Goal: Communication & Community: Answer question/provide support

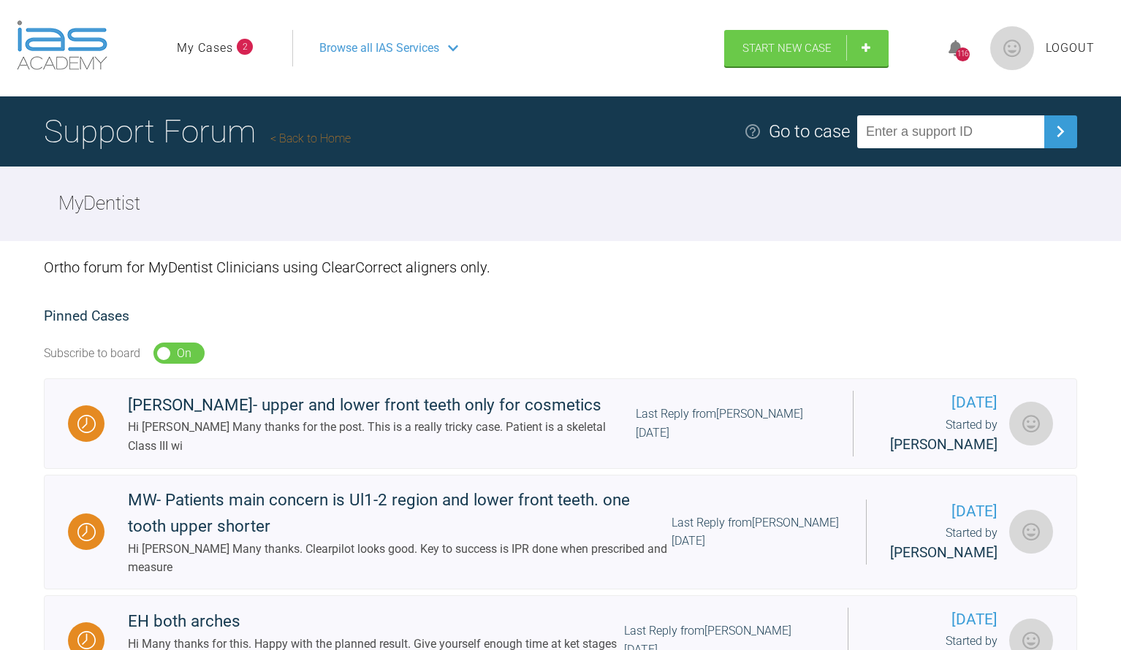
click at [195, 47] on link "My Cases" at bounding box center [205, 48] width 56 height 19
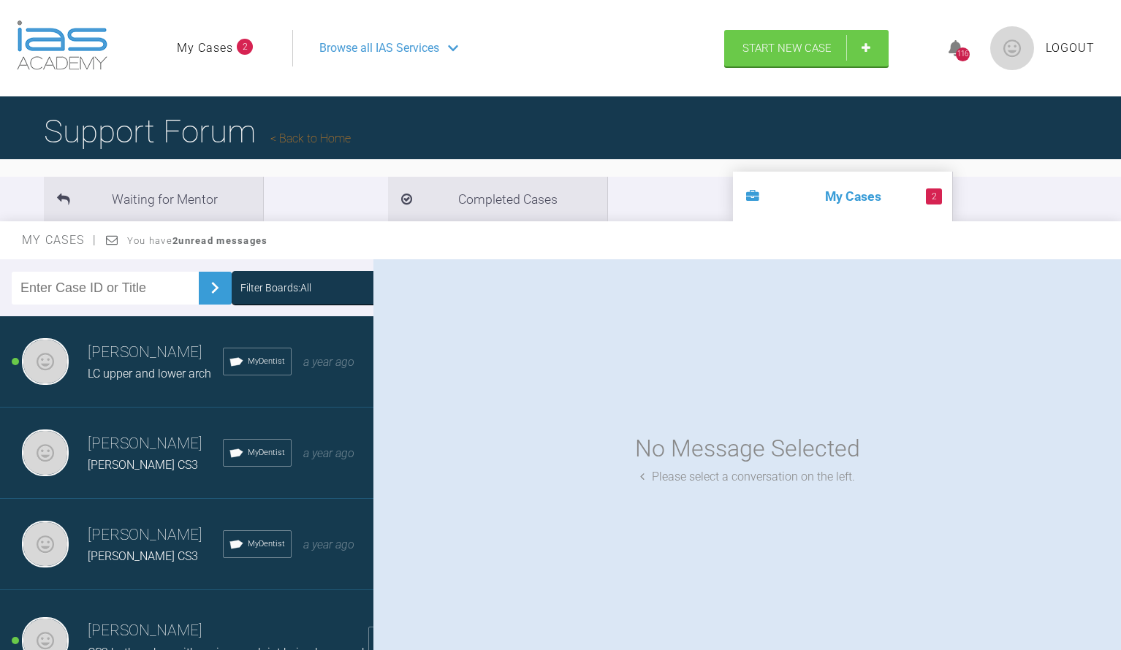
click at [151, 364] on h3 "[PERSON_NAME]" at bounding box center [155, 353] width 135 height 25
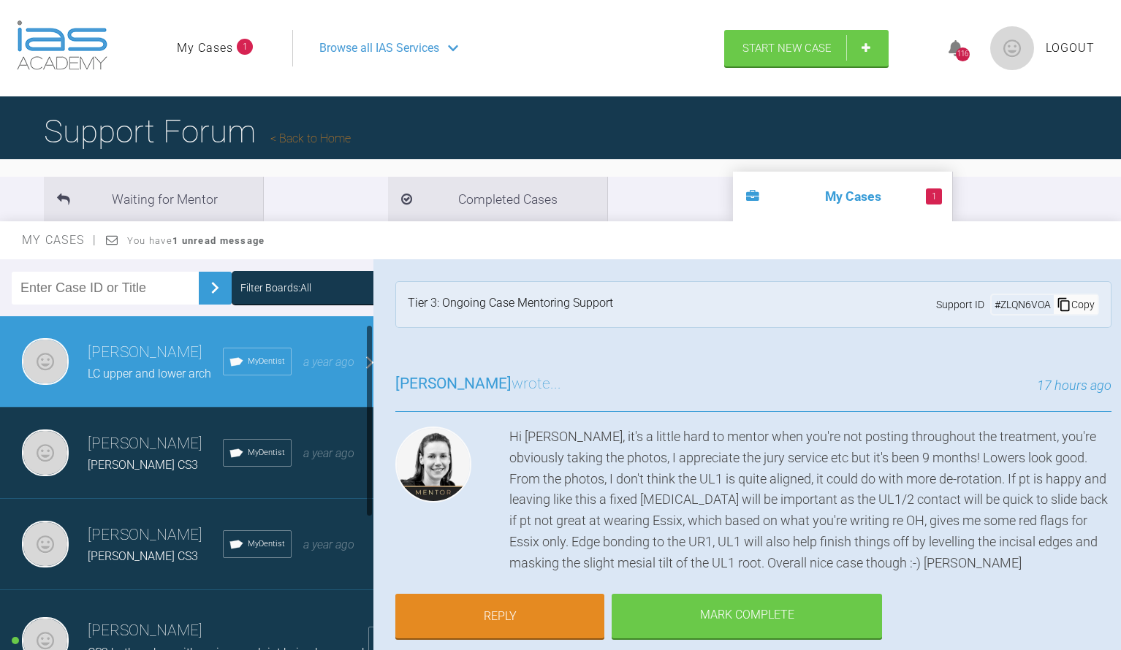
scroll to position [83, 0]
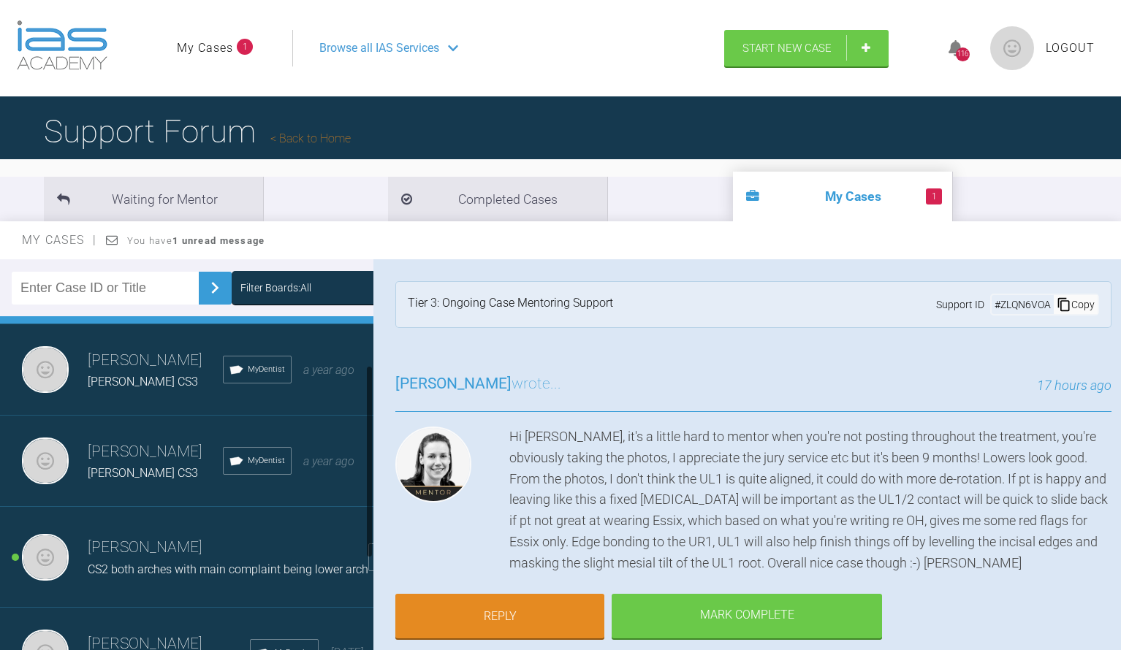
click at [134, 553] on h3 "[PERSON_NAME]" at bounding box center [228, 548] width 281 height 25
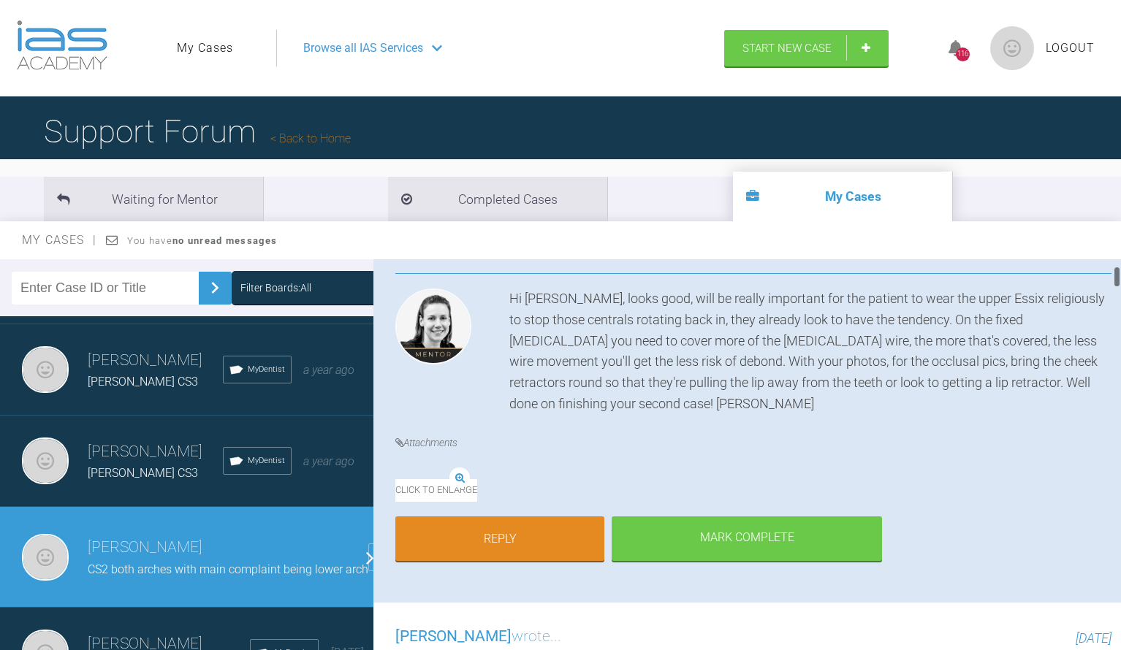
scroll to position [167, 0]
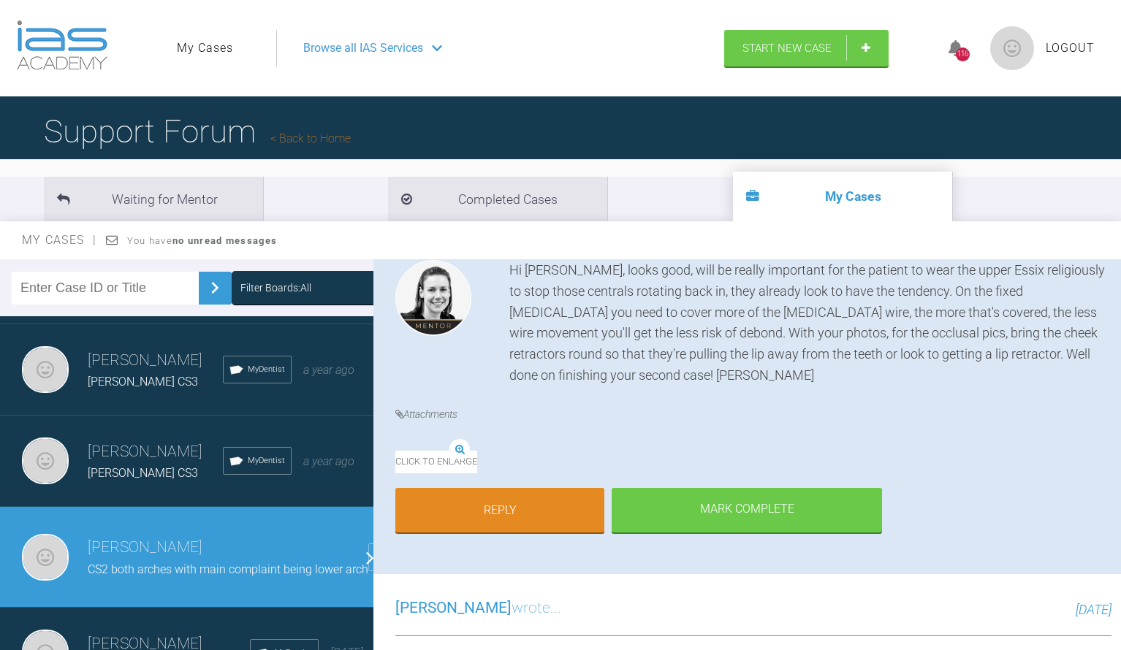
click at [395, 450] on img at bounding box center [395, 450] width 0 height 0
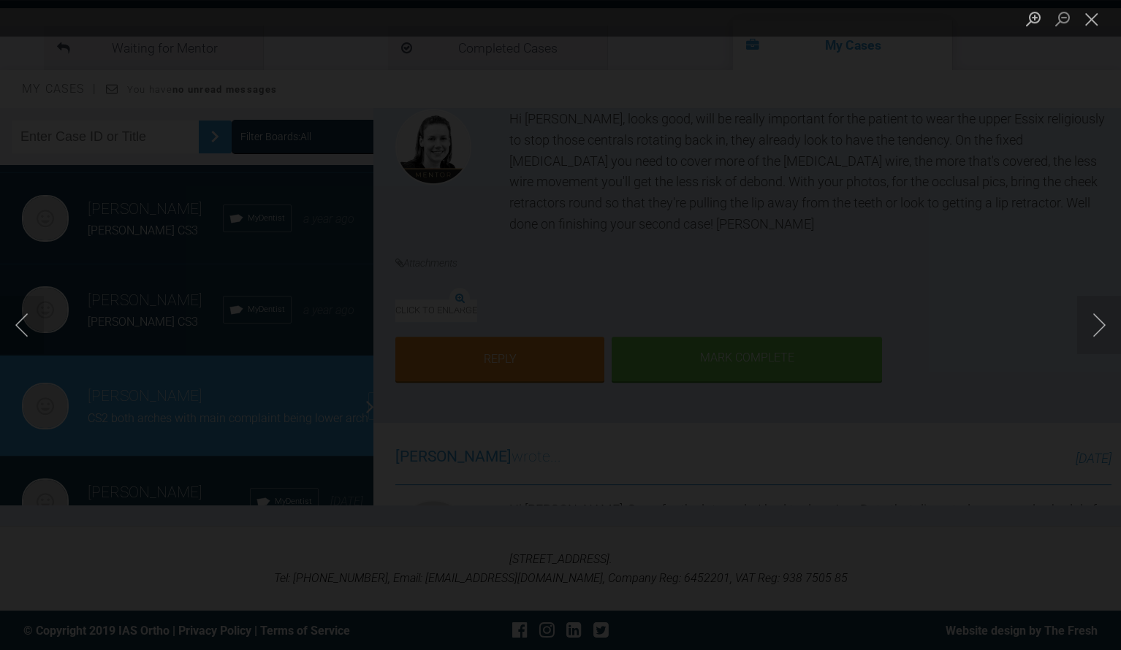
scroll to position [152, 0]
click at [268, 325] on img "Lightbox" at bounding box center [268, 325] width 0 height 0
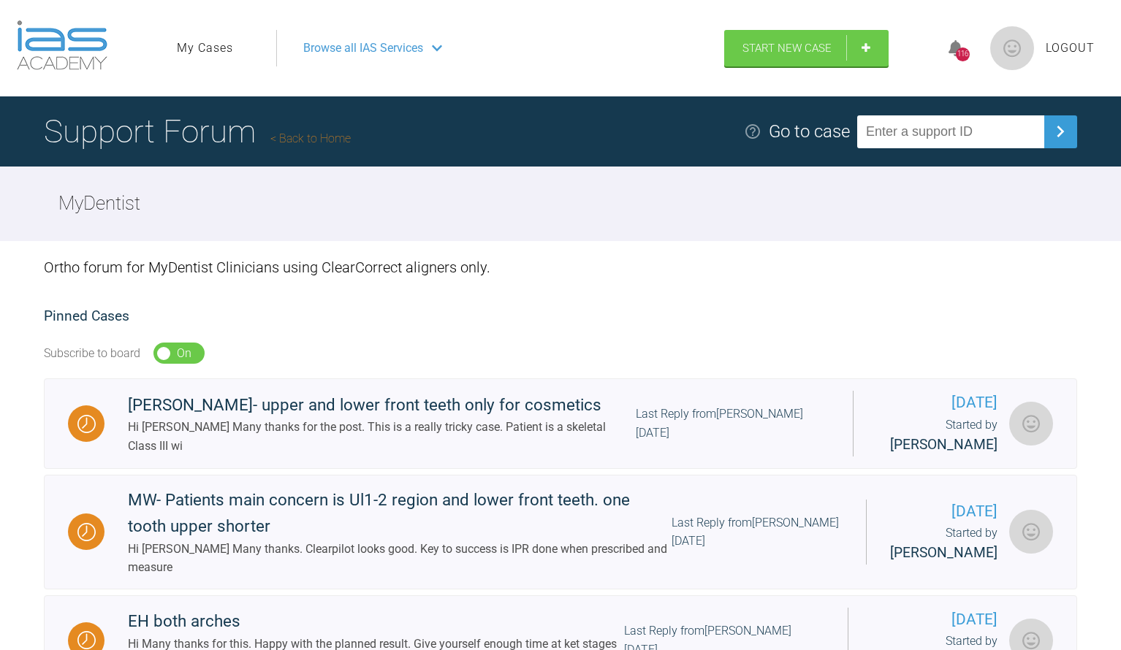
click at [198, 48] on link "My Cases" at bounding box center [205, 48] width 56 height 19
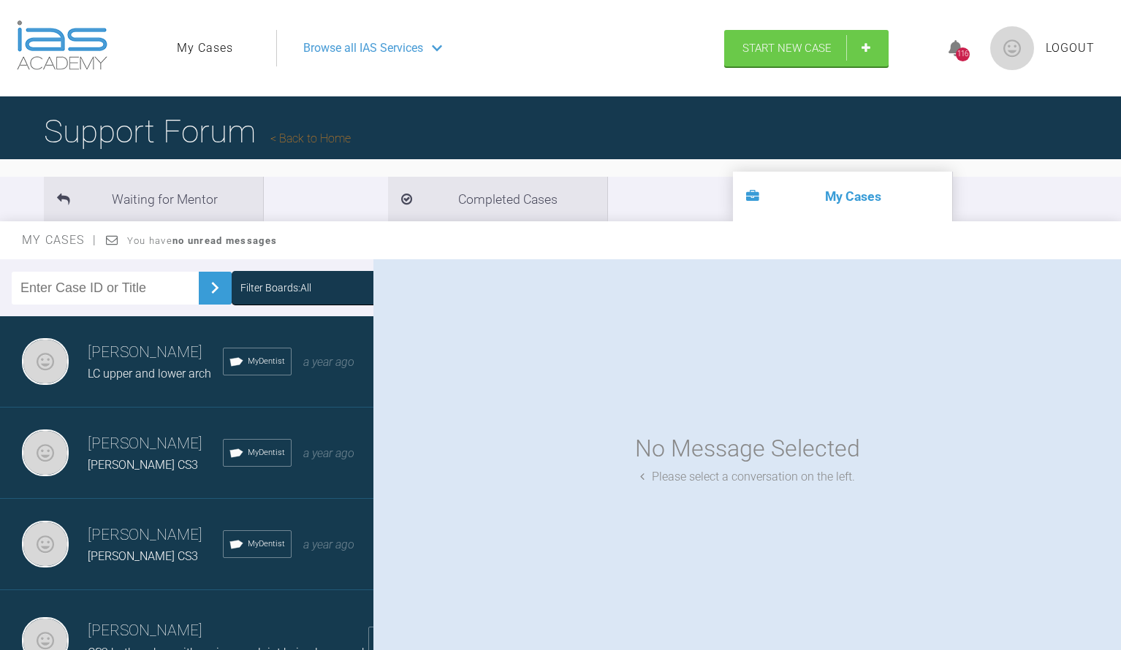
click at [151, 358] on h3 "[PERSON_NAME]" at bounding box center [155, 353] width 135 height 25
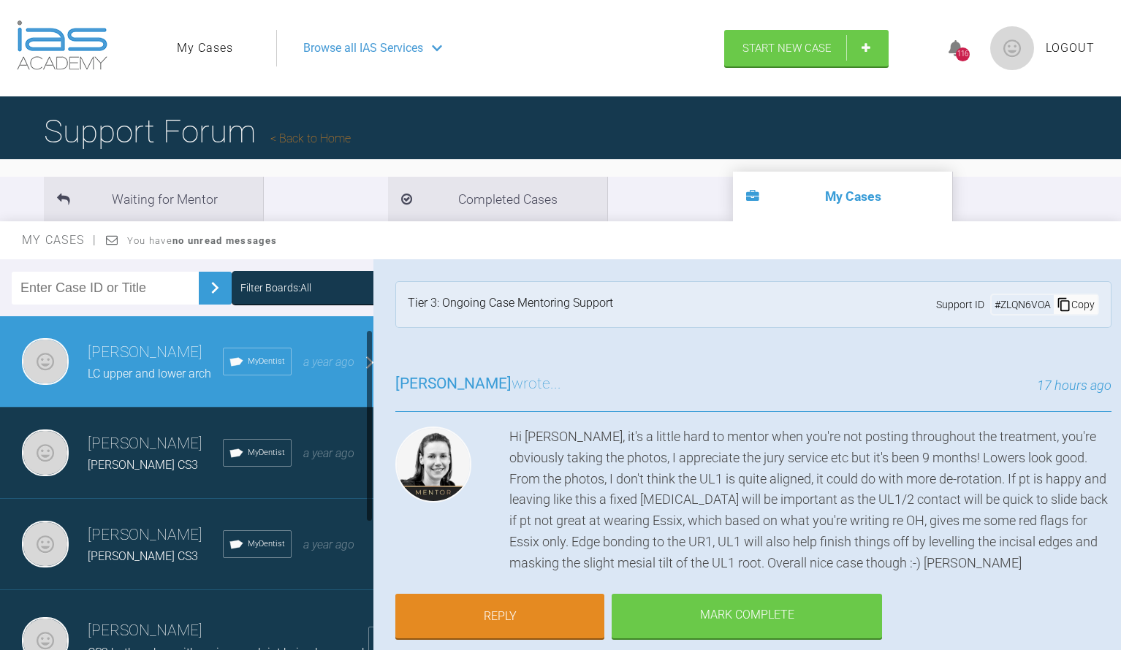
scroll to position [83, 0]
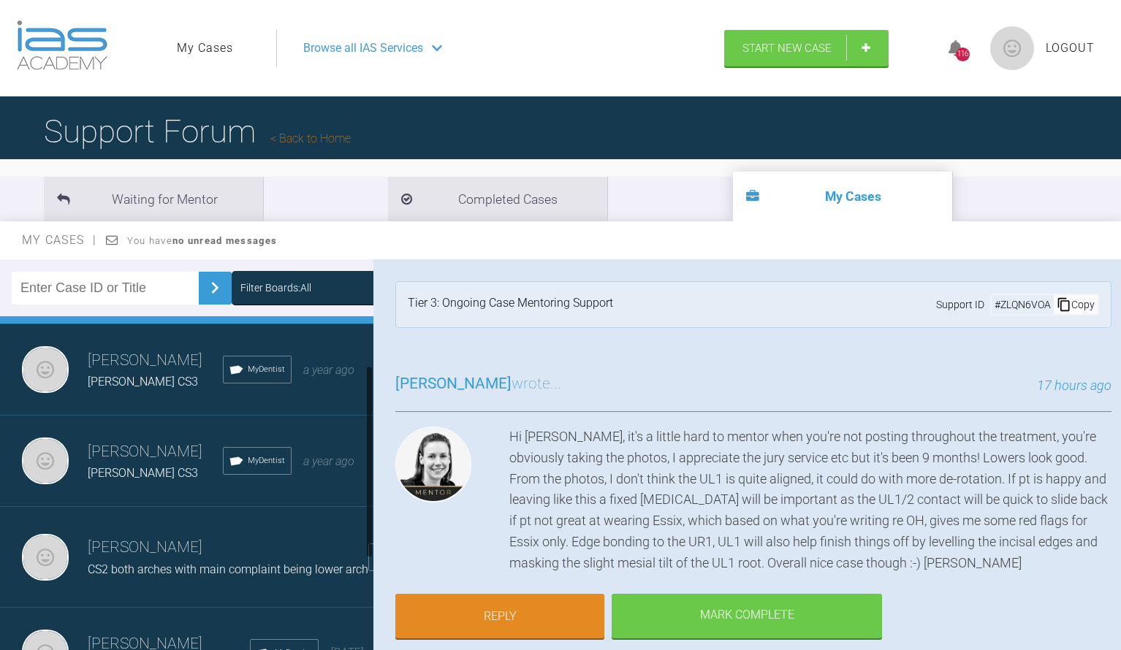
click at [157, 556] on h3 "[PERSON_NAME]" at bounding box center [228, 548] width 281 height 25
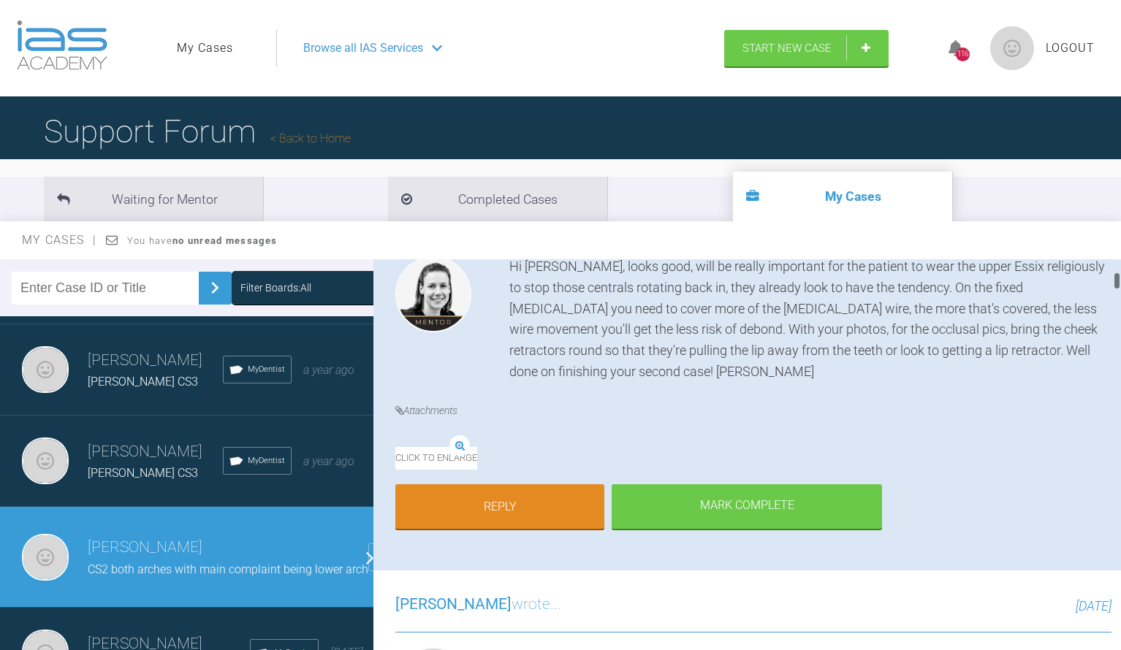
scroll to position [167, 0]
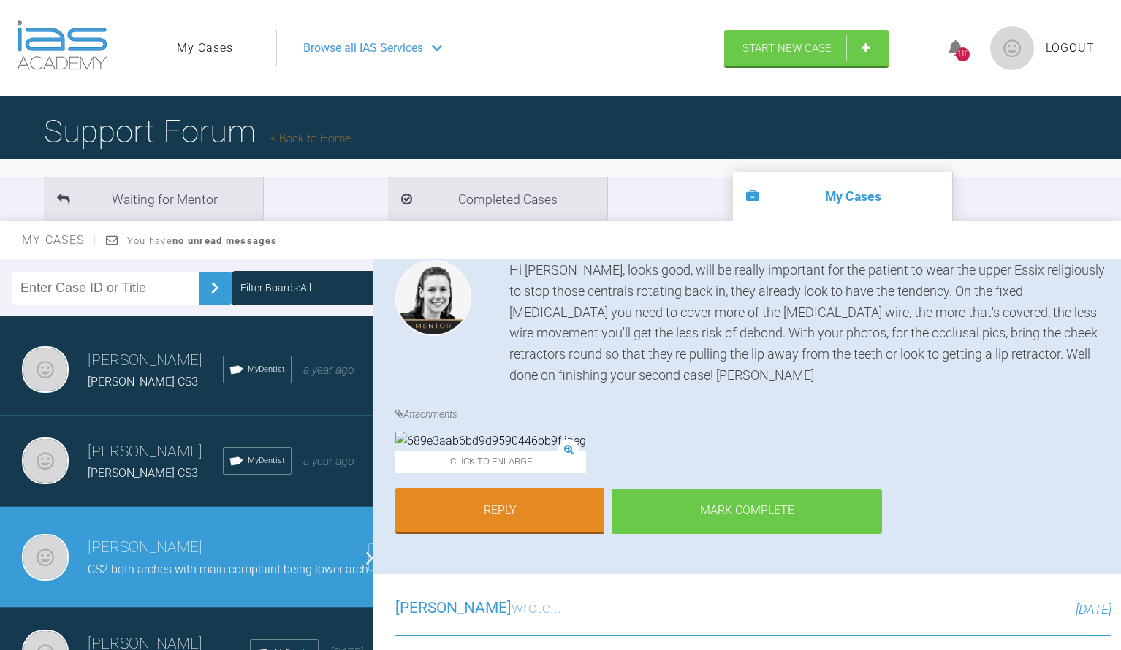
click at [774, 535] on div "Mark Complete" at bounding box center [747, 512] width 270 height 45
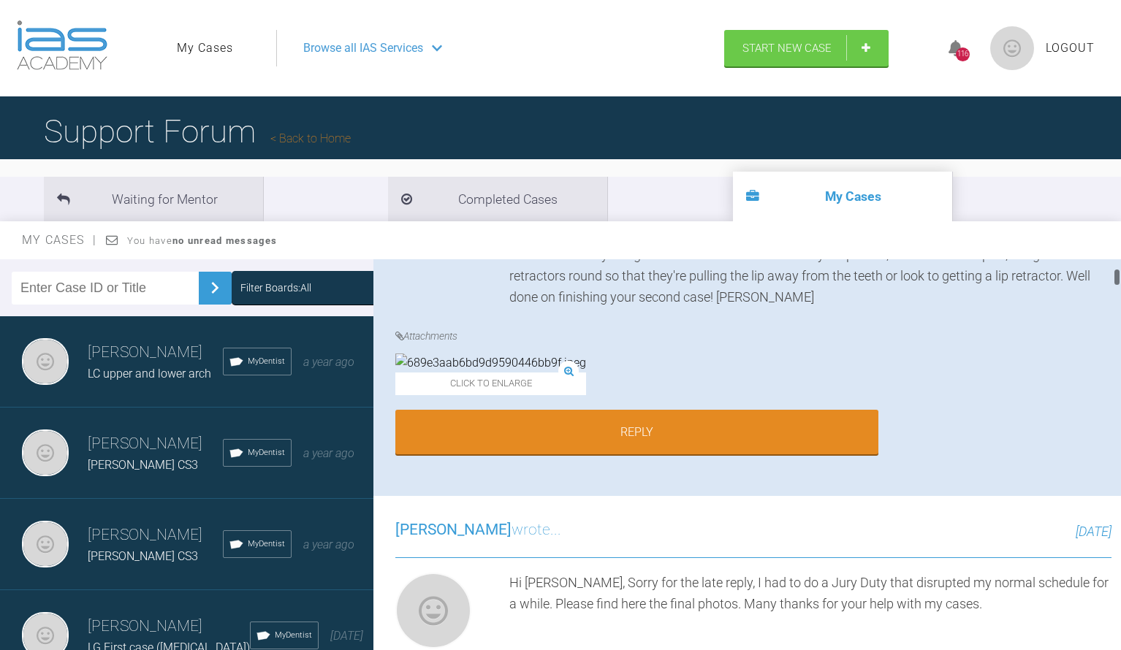
scroll to position [250, 0]
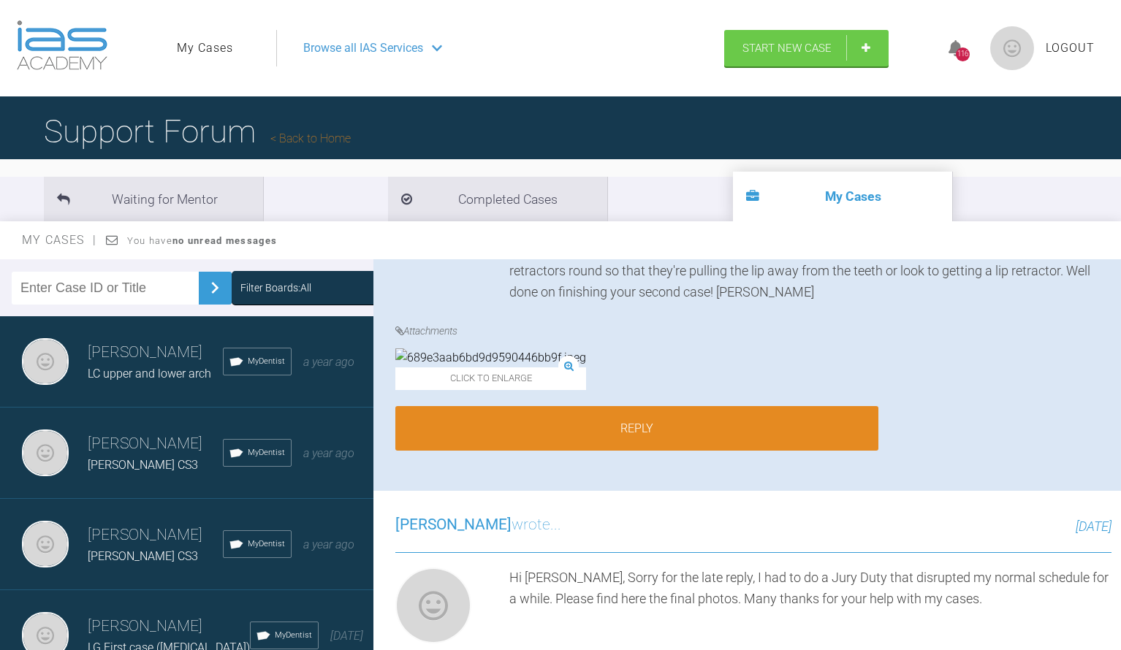
click at [634, 452] on link "Reply" at bounding box center [636, 428] width 483 height 45
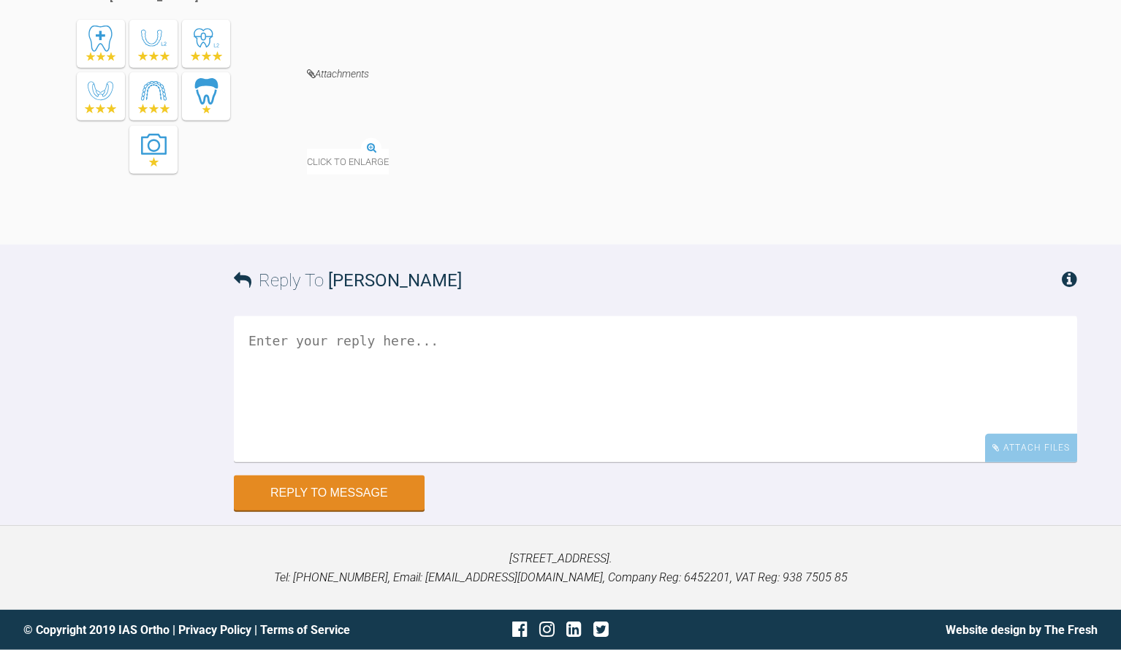
scroll to position [13151, 0]
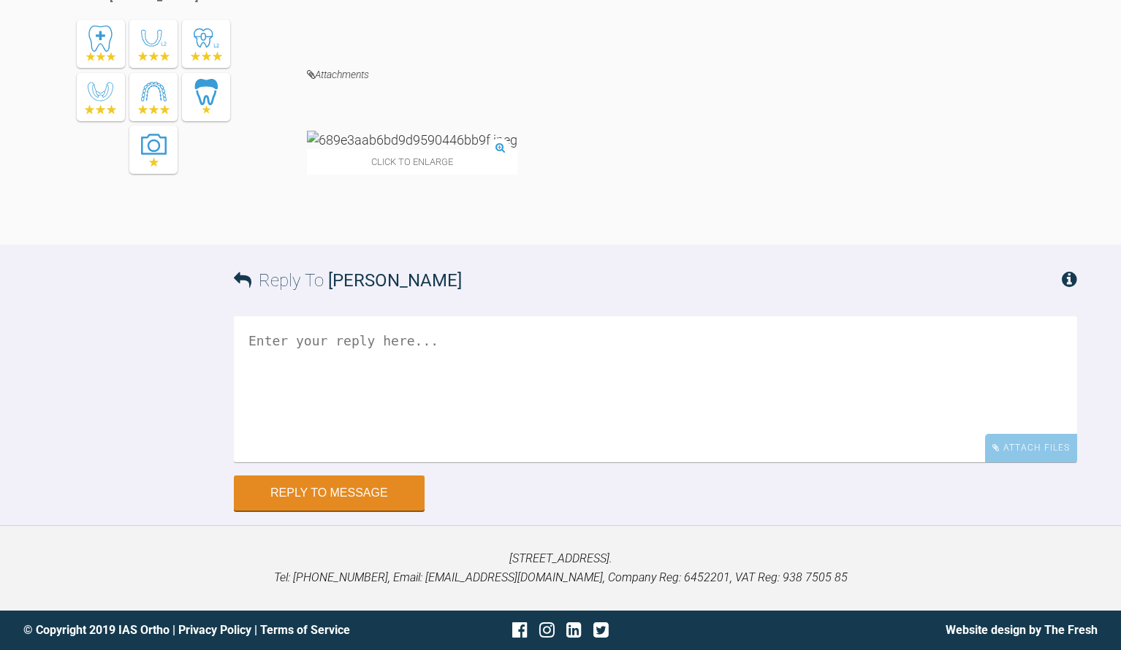
click at [365, 374] on textarea at bounding box center [655, 389] width 843 height 146
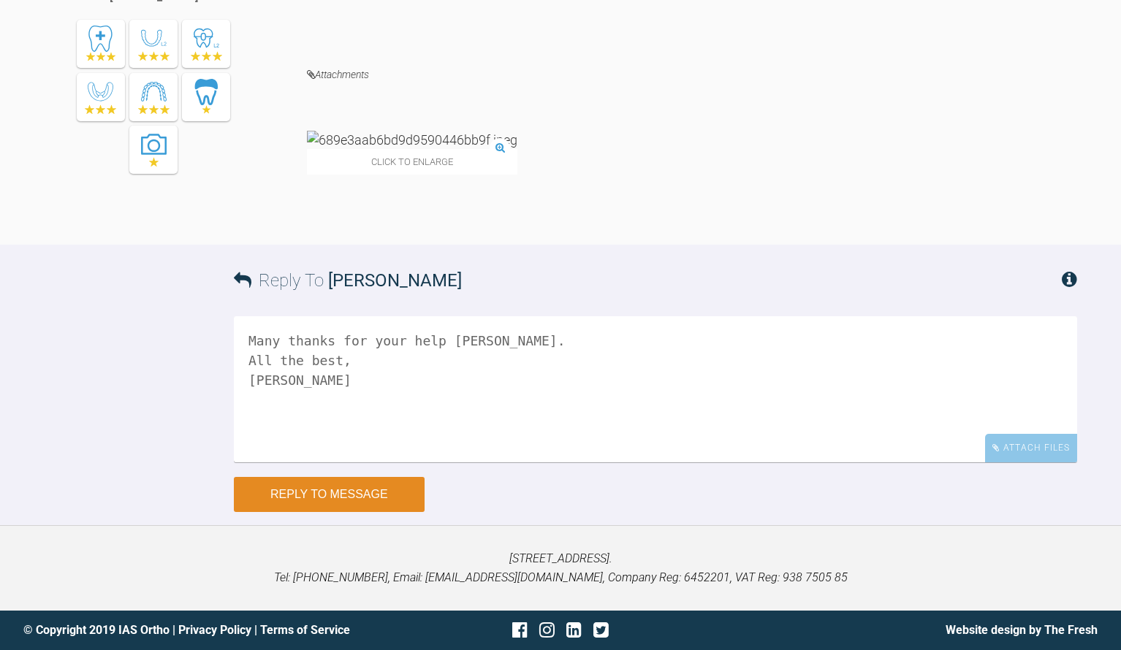
type textarea "Many thanks for your help [PERSON_NAME]. All the best, [PERSON_NAME]"
click at [329, 496] on button "Reply to Message" at bounding box center [329, 494] width 191 height 35
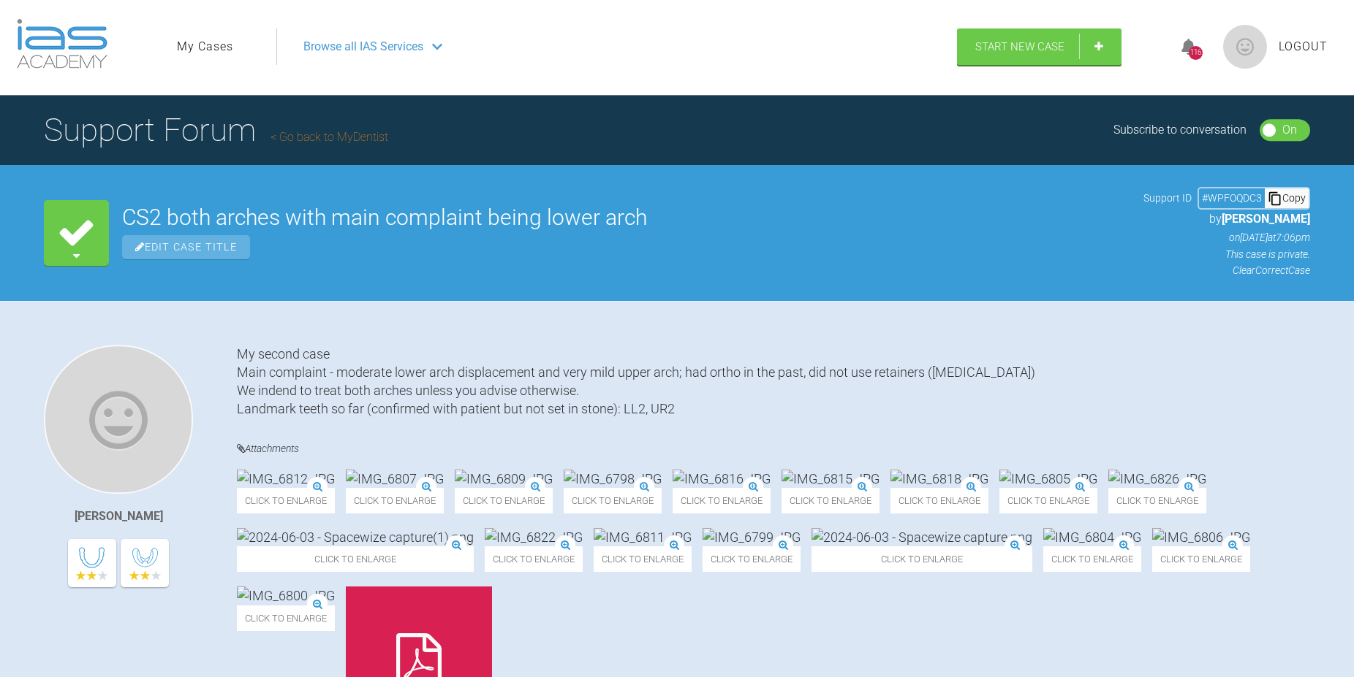
scroll to position [0, 0]
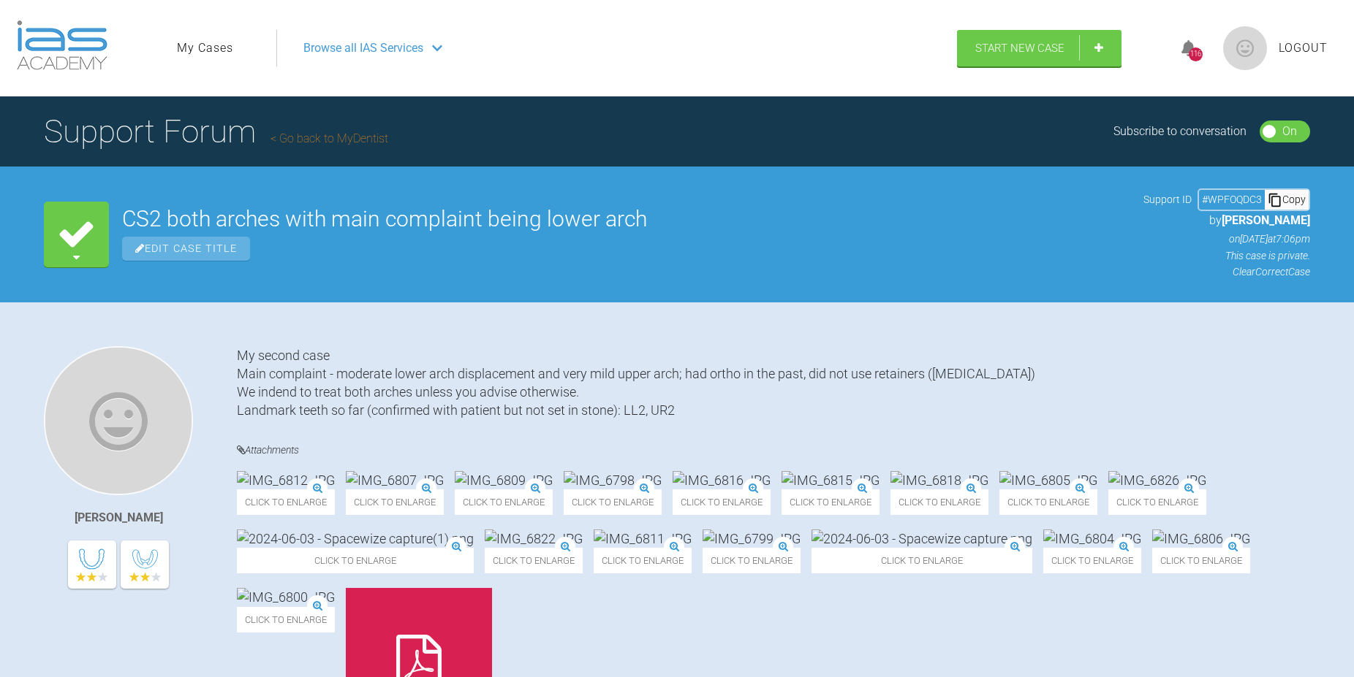
click at [210, 53] on link "My Cases" at bounding box center [205, 48] width 56 height 19
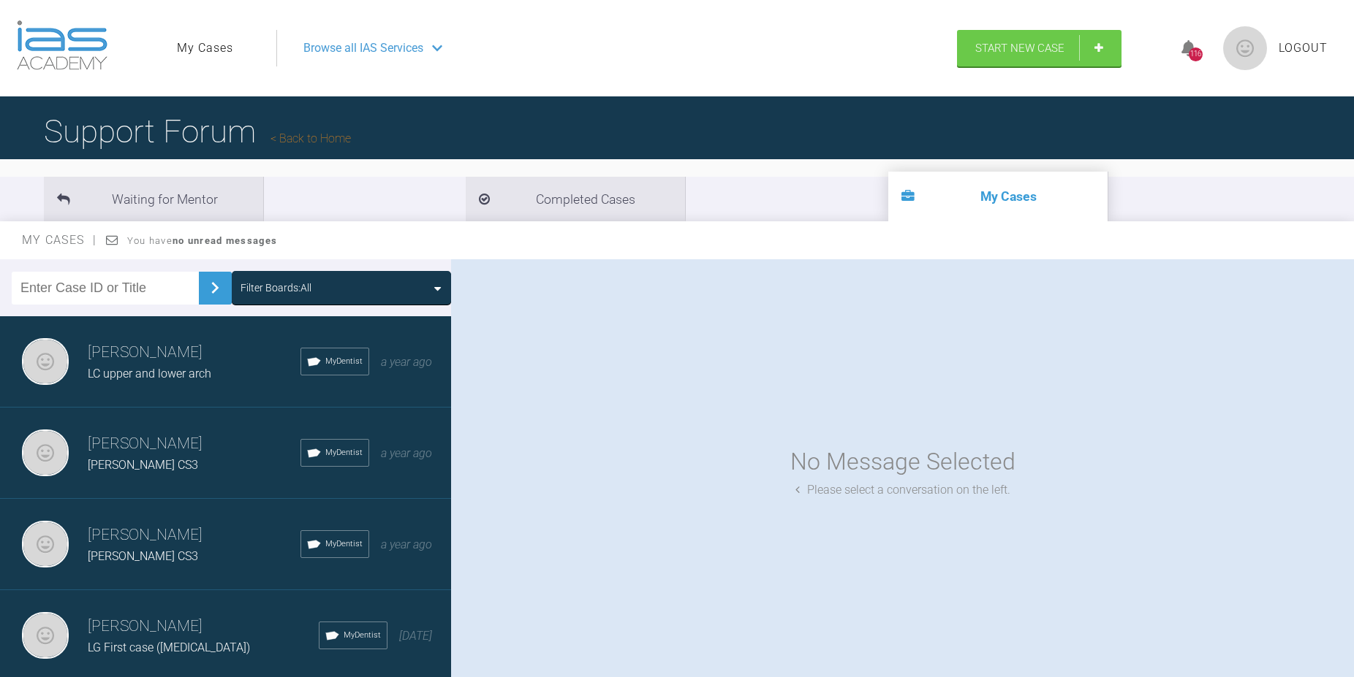
click at [142, 370] on span "LC upper and lower arch" at bounding box center [150, 374] width 124 height 14
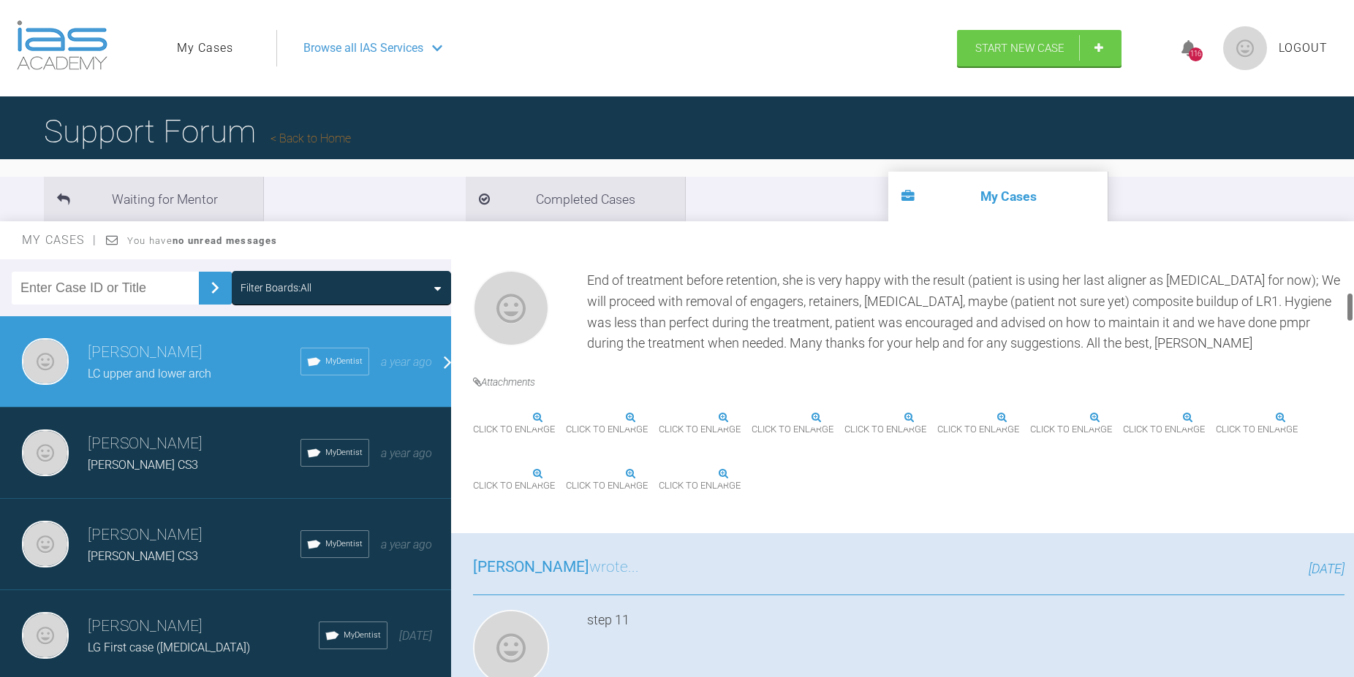
scroll to position [500, 0]
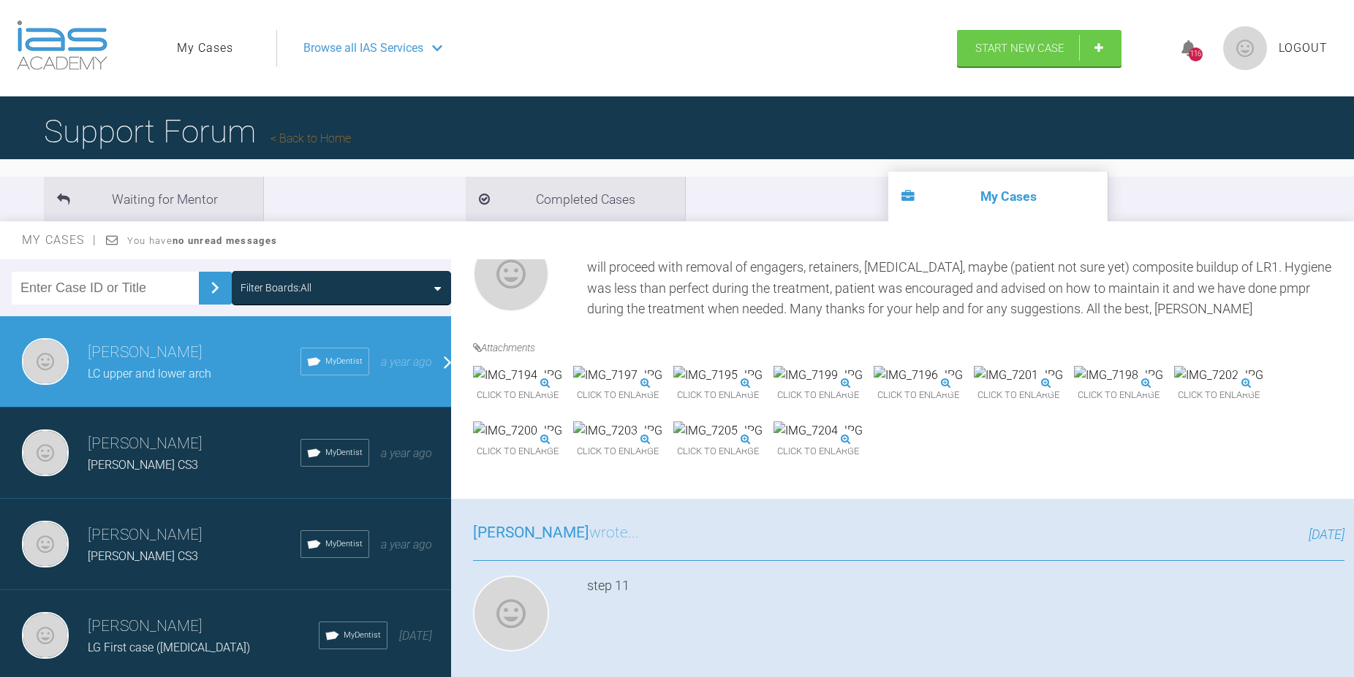
click at [662, 385] on img at bounding box center [617, 375] width 89 height 19
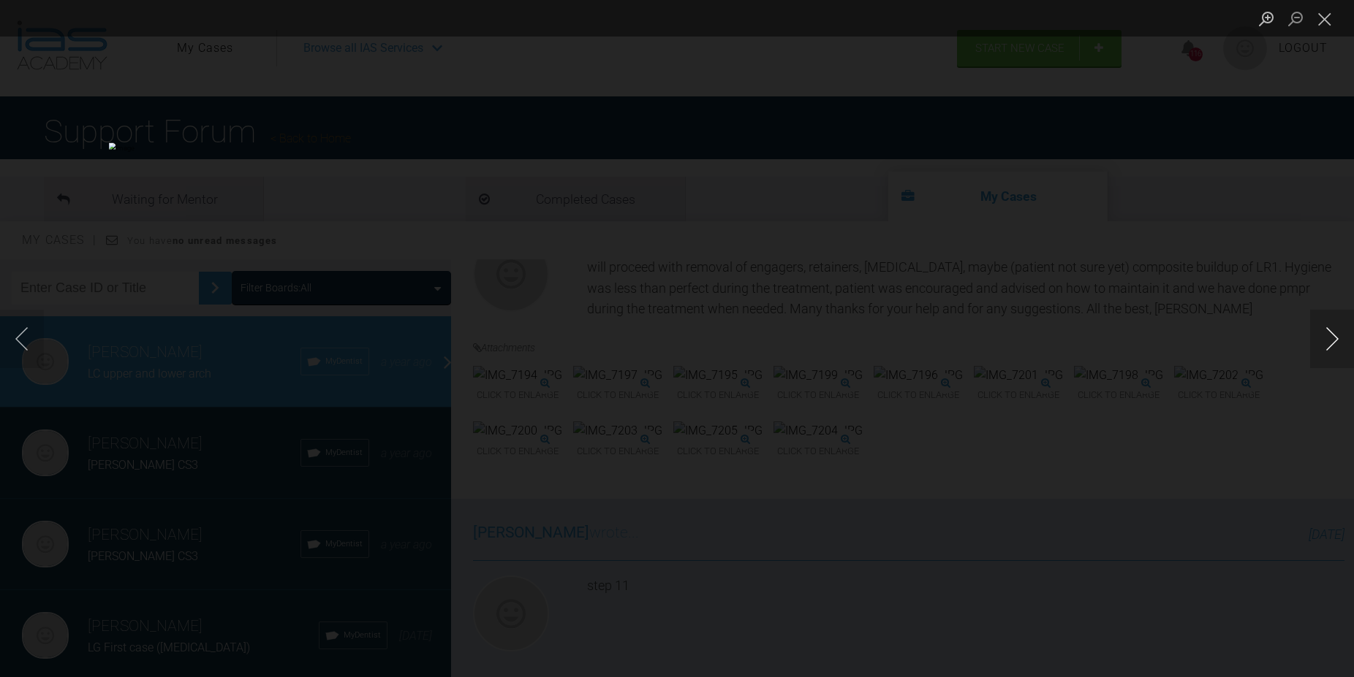
click at [1120, 339] on button "Next image" at bounding box center [1332, 339] width 44 height 58
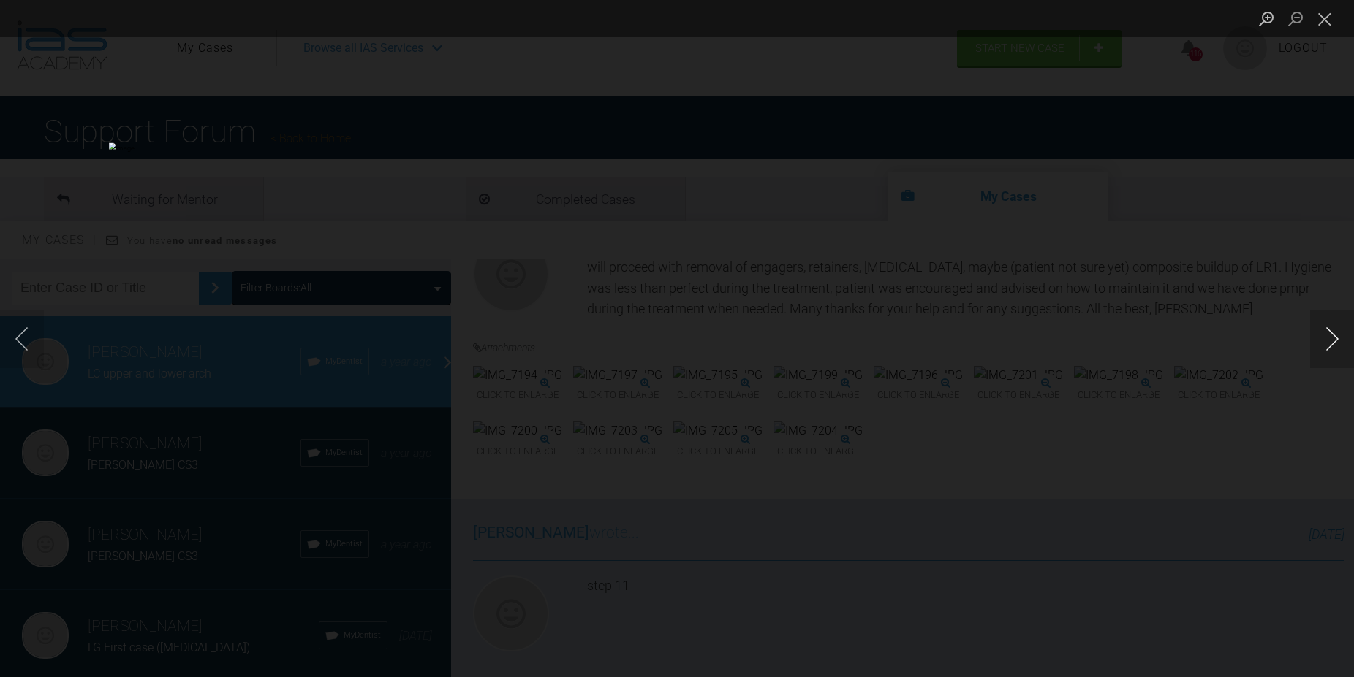
click at [1120, 339] on button "Next image" at bounding box center [1332, 339] width 44 height 58
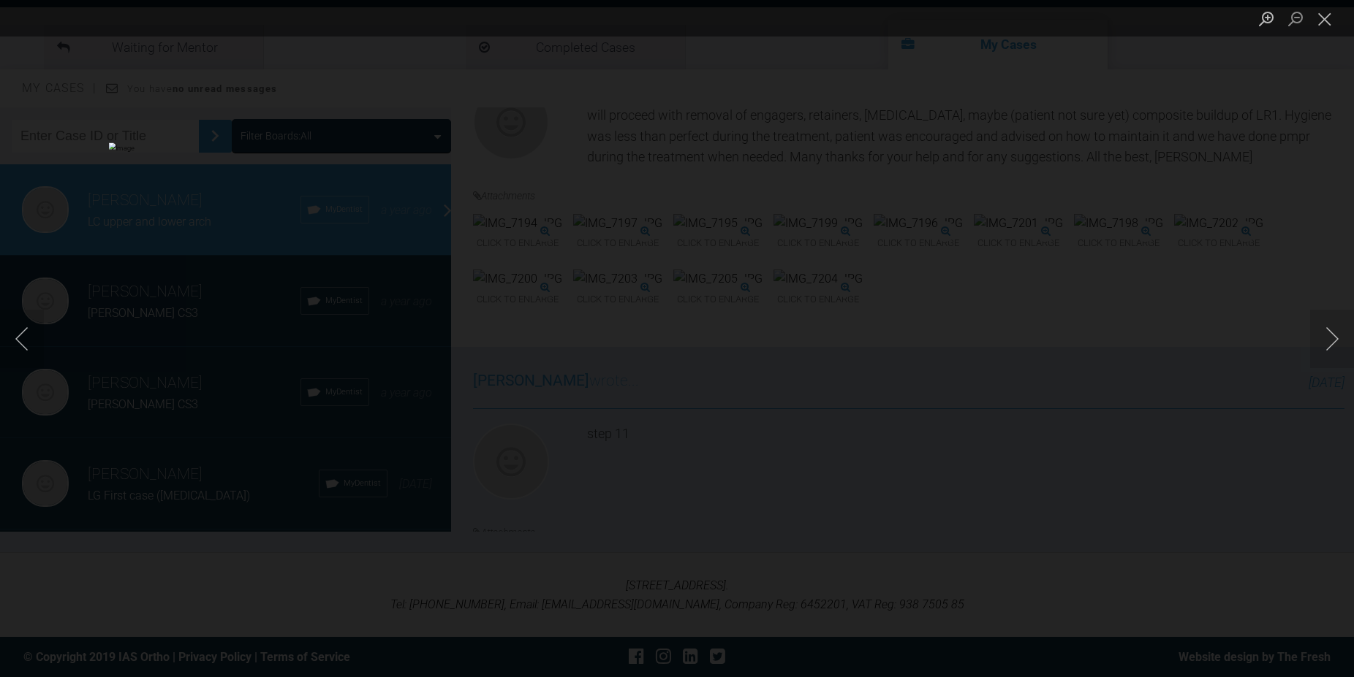
click at [1120, 222] on div "Lightbox" at bounding box center [677, 338] width 1354 height 677
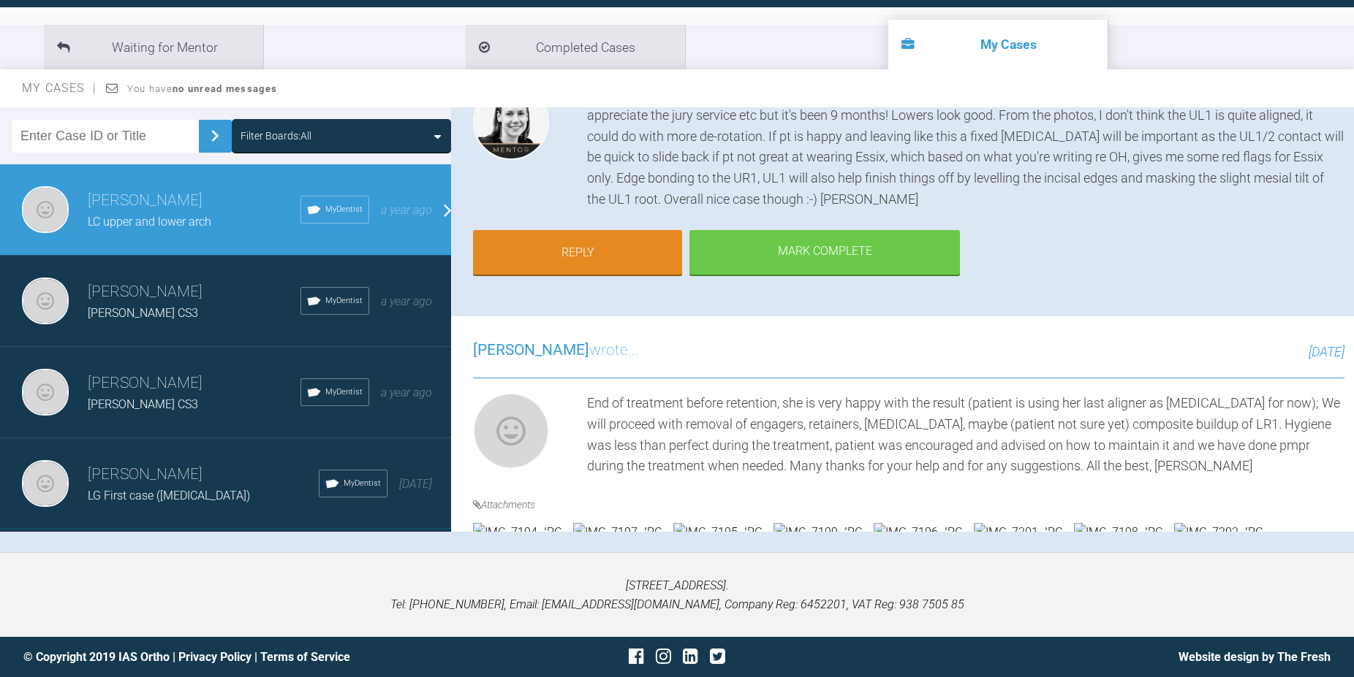
scroll to position [167, 0]
